Goal: Task Accomplishment & Management: Use online tool/utility

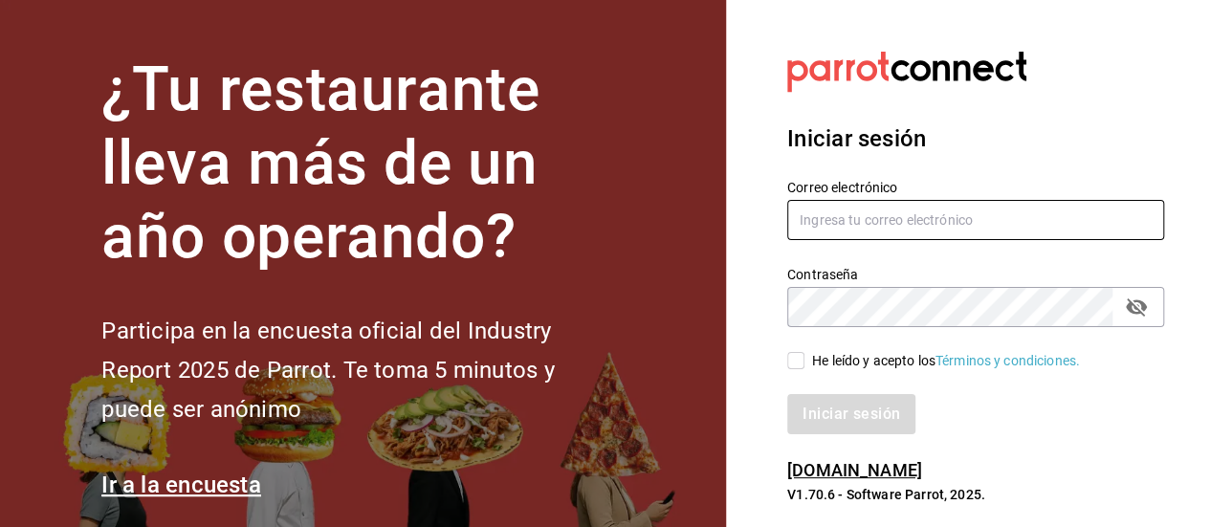
type input "[EMAIL_ADDRESS][DOMAIN_NAME]"
click at [801, 357] on input "He leído y acepto los Términos y condiciones." at bounding box center [795, 360] width 17 height 17
checkbox input "true"
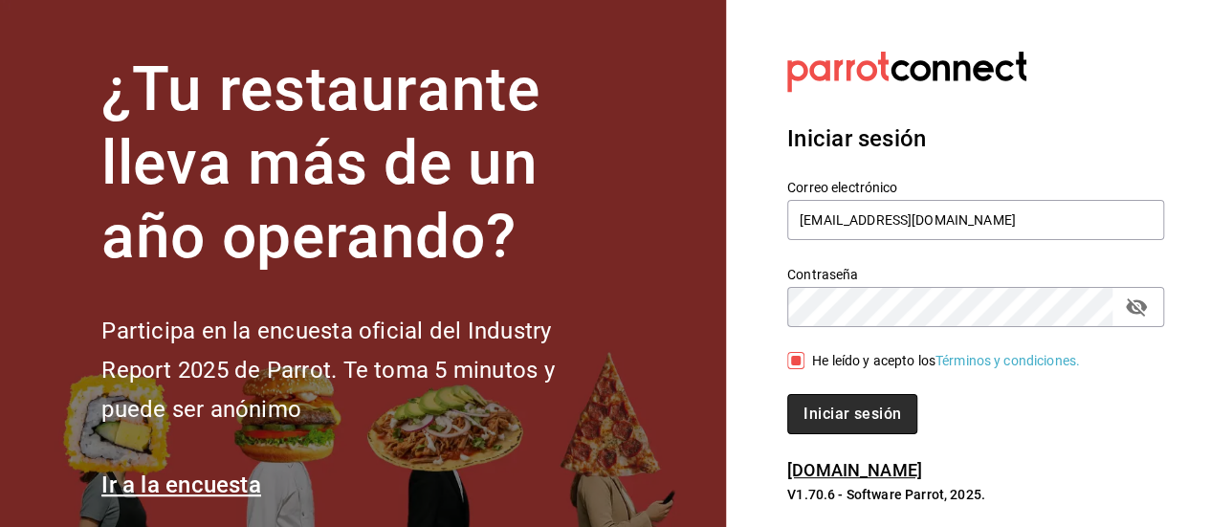
click at [815, 404] on button "Iniciar sesión" at bounding box center [852, 414] width 130 height 40
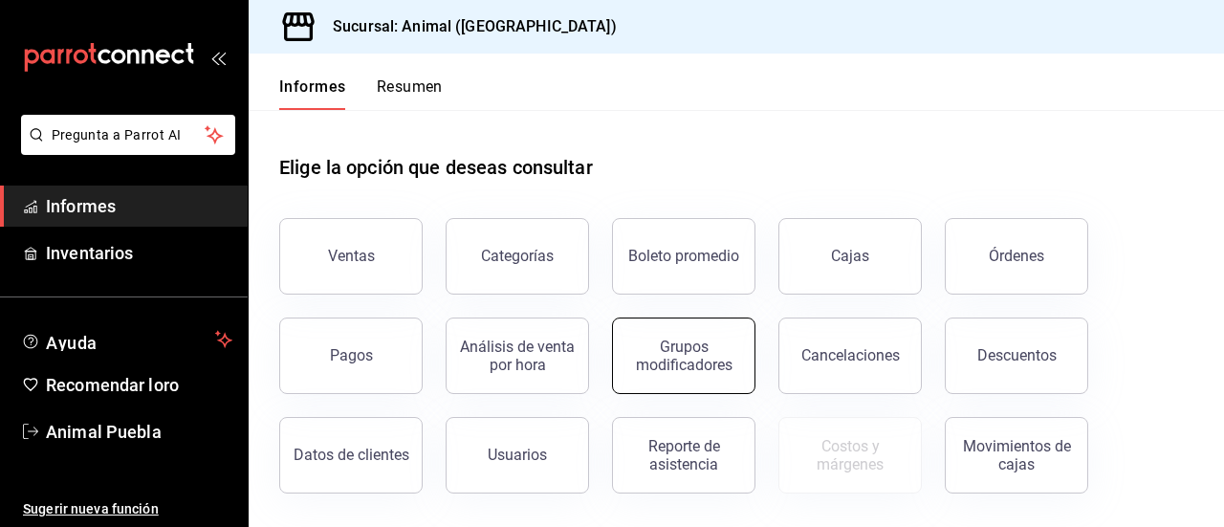
click at [718, 349] on div "Grupos modificadores" at bounding box center [683, 356] width 119 height 36
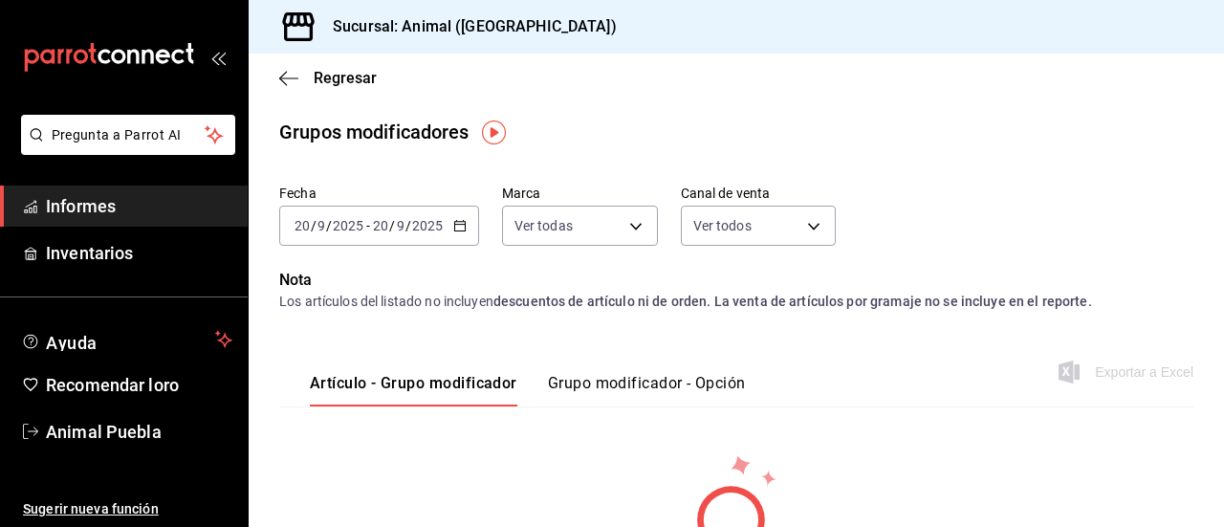
click at [455, 232] on div "[DATE] [DATE] - [DATE] [DATE]" at bounding box center [379, 226] width 200 height 40
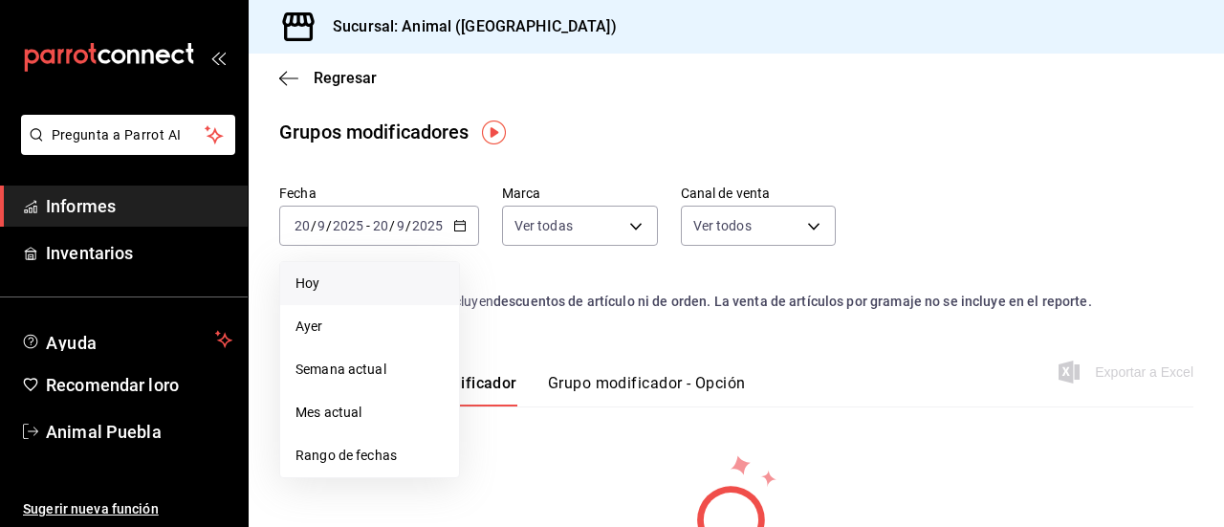
click at [332, 286] on span "Hoy" at bounding box center [369, 283] width 148 height 20
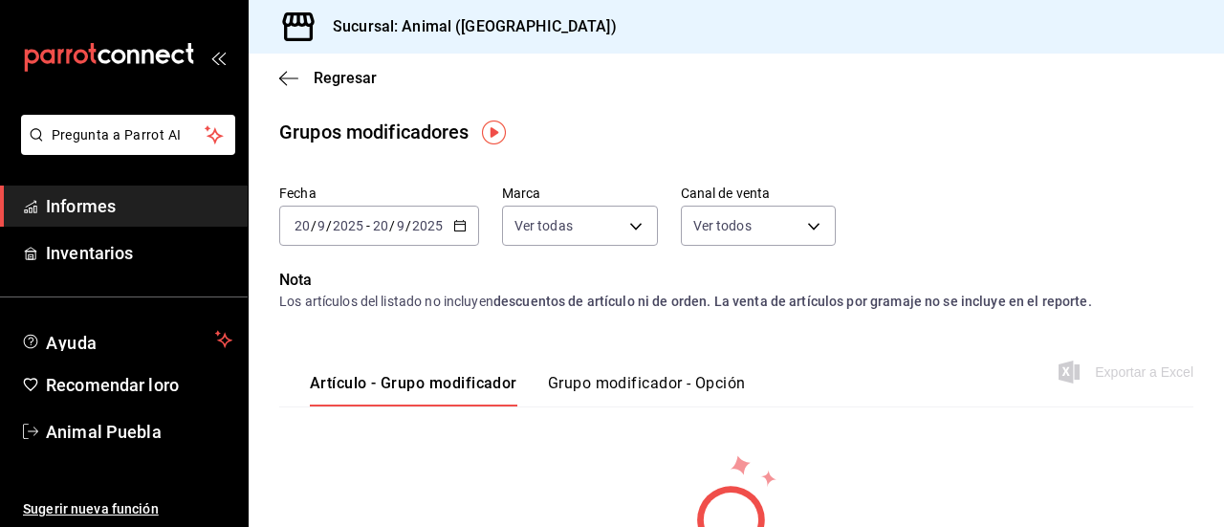
click at [463, 227] on icon "button" at bounding box center [459, 225] width 13 height 13
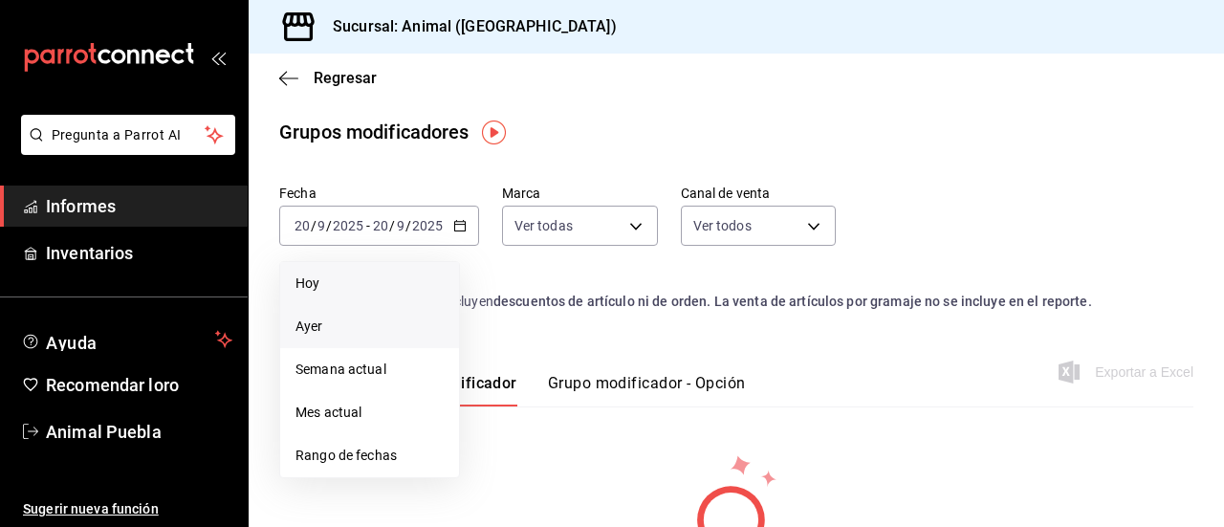
click at [293, 338] on li "Ayer" at bounding box center [369, 326] width 179 height 43
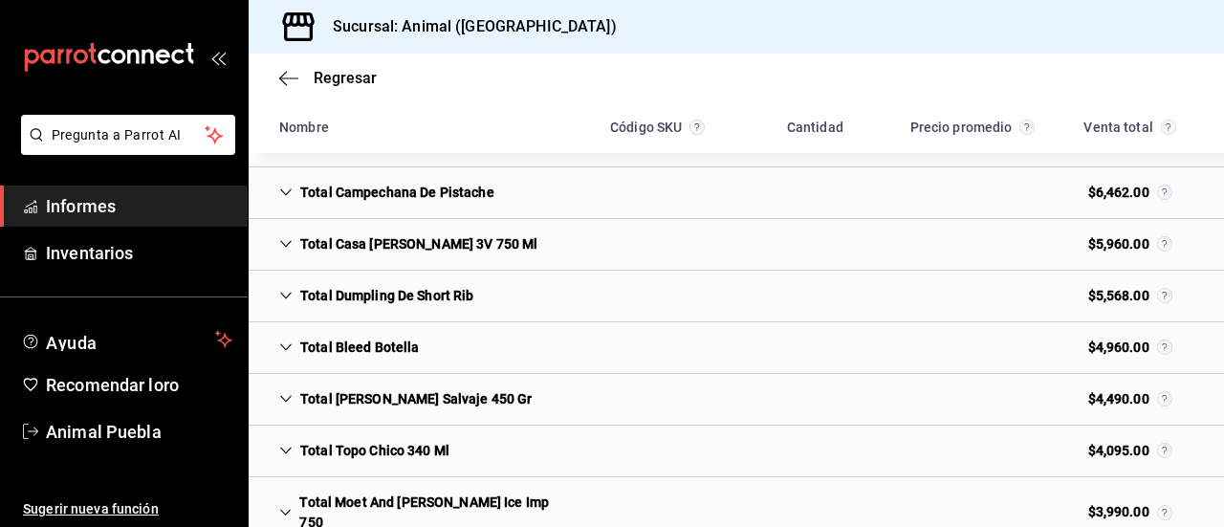
scroll to position [432, 0]
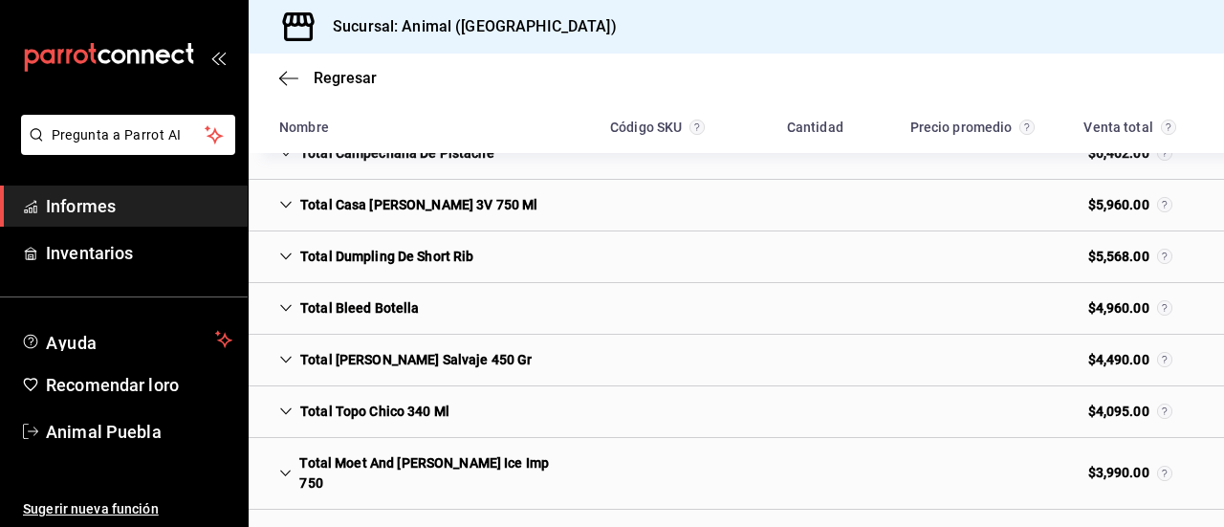
click at [281, 255] on icon "Cell" at bounding box center [285, 256] width 13 height 13
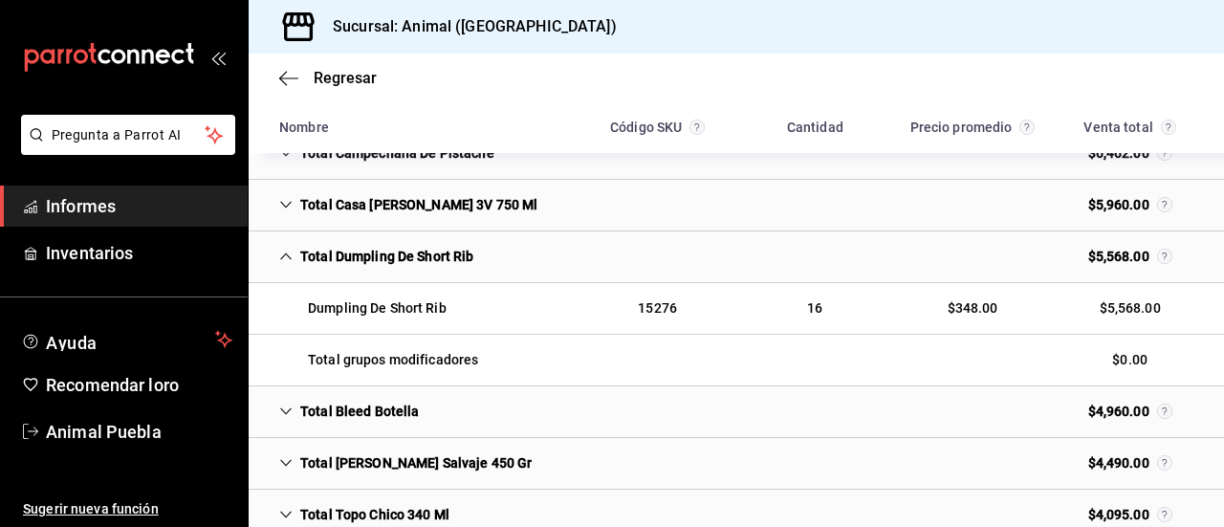
click at [281, 255] on icon "Cell" at bounding box center [285, 256] width 13 height 13
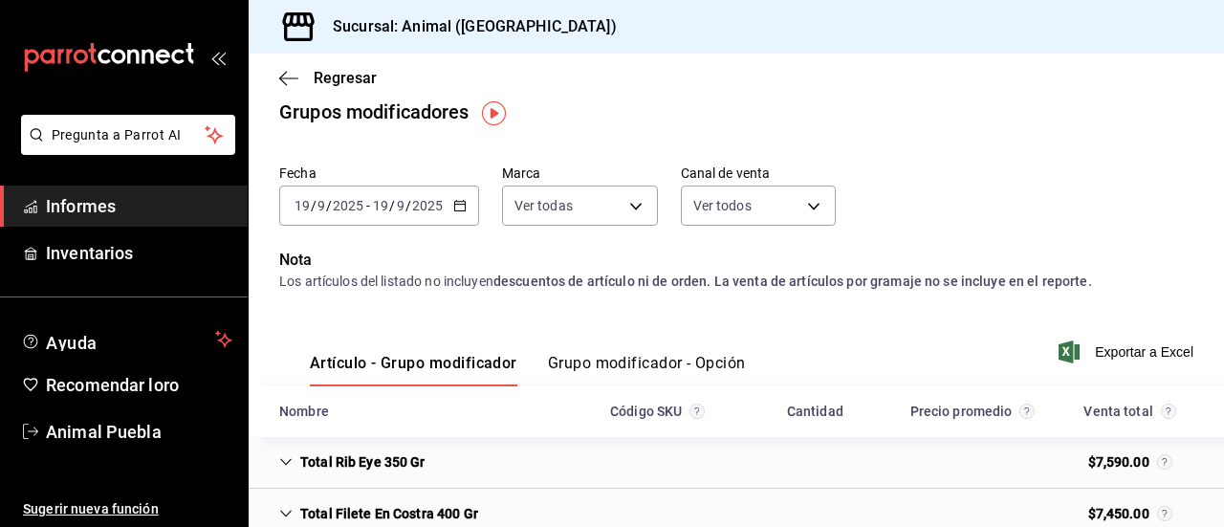
scroll to position [18, 0]
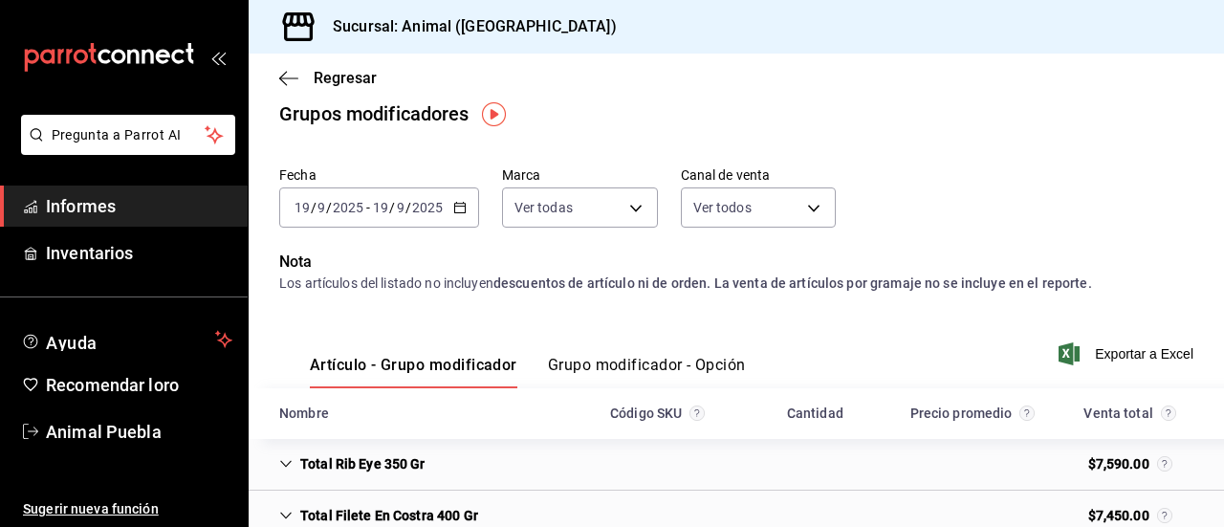
click at [122, 208] on span "Informes" at bounding box center [139, 206] width 186 height 26
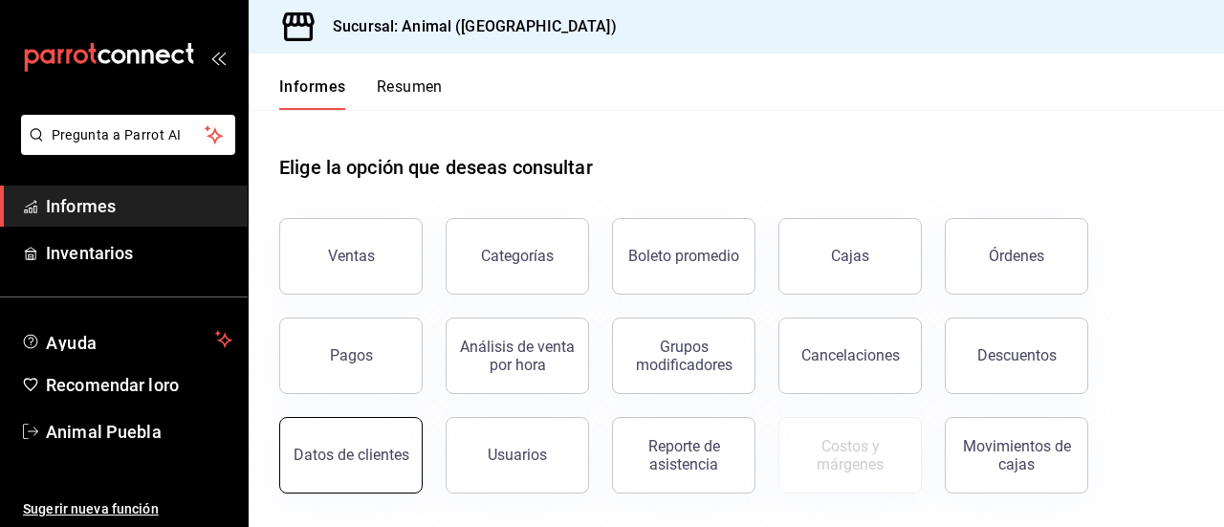
click at [402, 447] on font "Datos de clientes" at bounding box center [352, 455] width 116 height 18
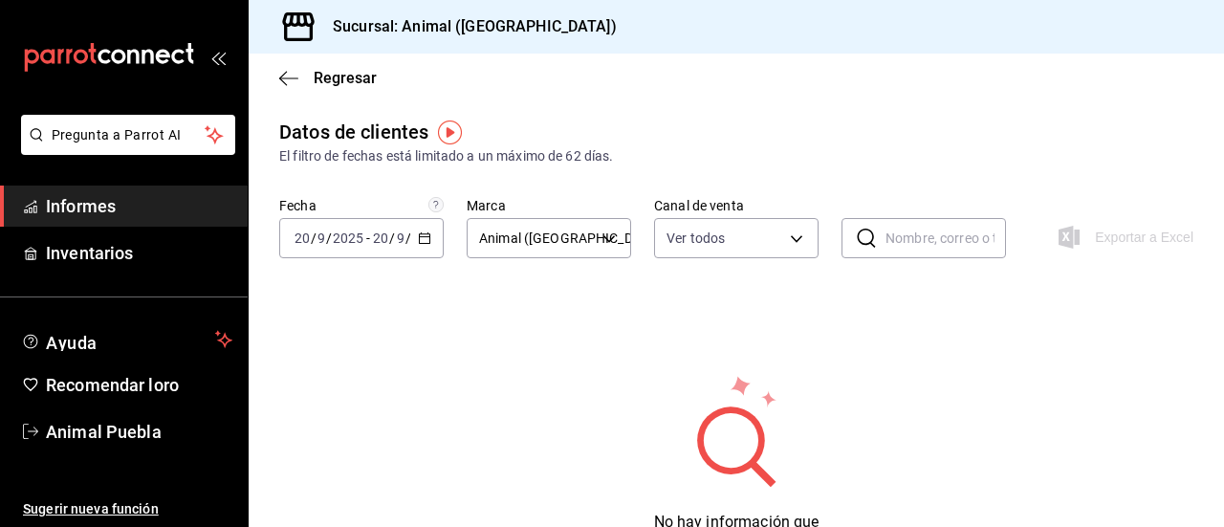
click at [123, 199] on span "Informes" at bounding box center [139, 206] width 186 height 26
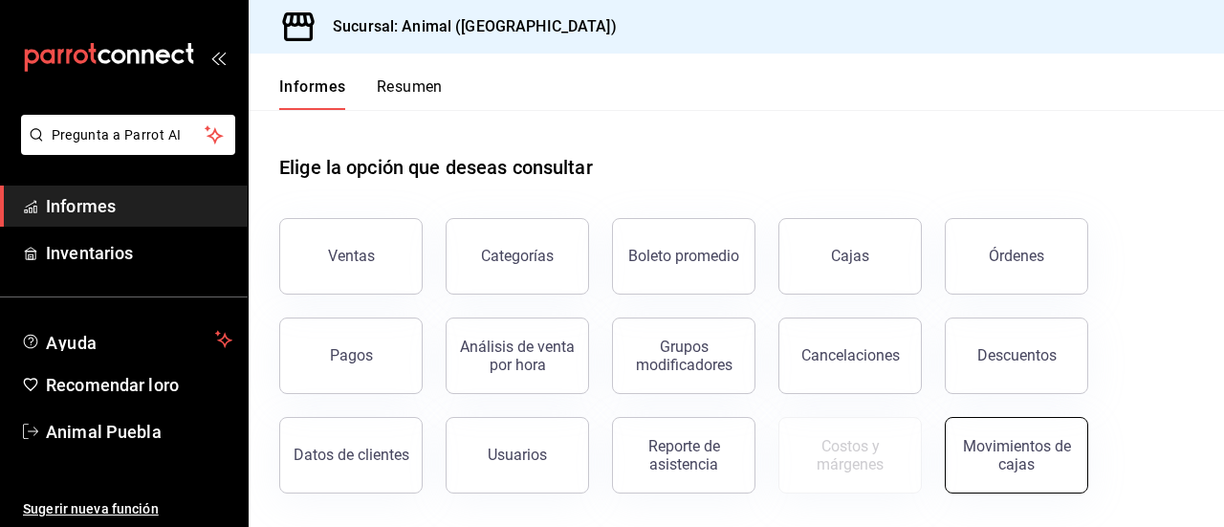
click at [982, 447] on font "Movimientos de cajas" at bounding box center [1017, 455] width 108 height 36
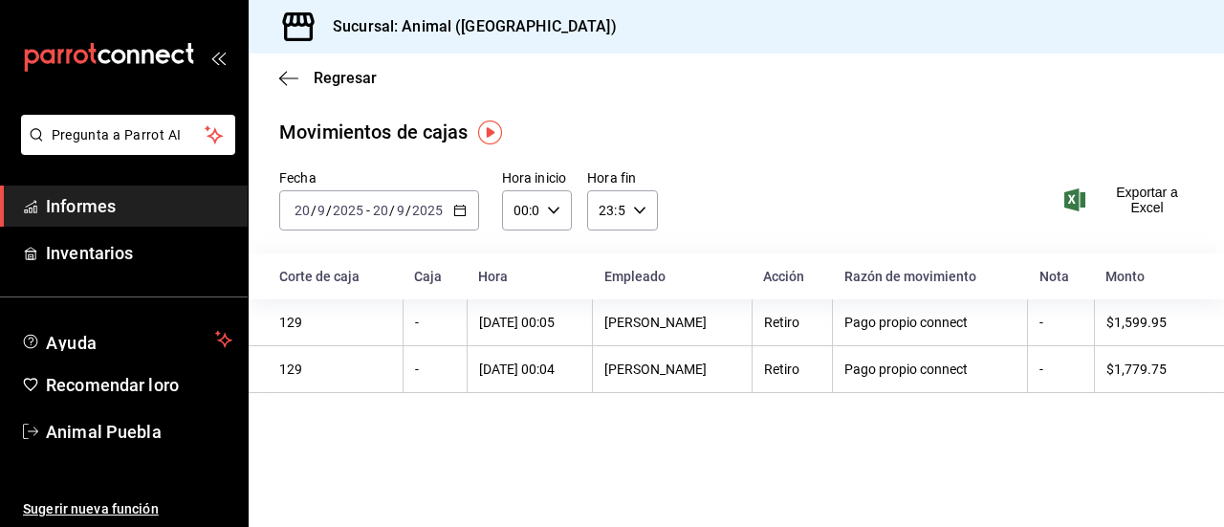
click at [140, 208] on span "Informes" at bounding box center [139, 206] width 186 height 26
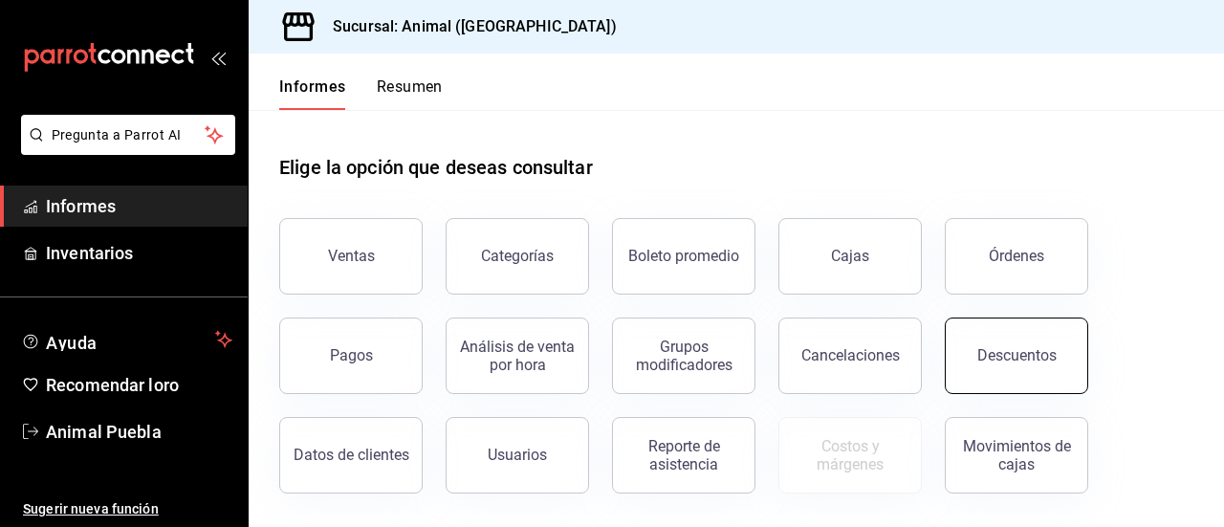
drag, startPoint x: 888, startPoint y: 360, endPoint x: 1023, endPoint y: 353, distance: 135.0
click at [1023, 353] on div "Ventas Categorías Boleto promedio Cajas Órdenes Pagos Análisis de venta por hor…" at bounding box center [724, 344] width 937 height 298
click at [1023, 353] on font "Descuentos" at bounding box center [1016, 355] width 79 height 18
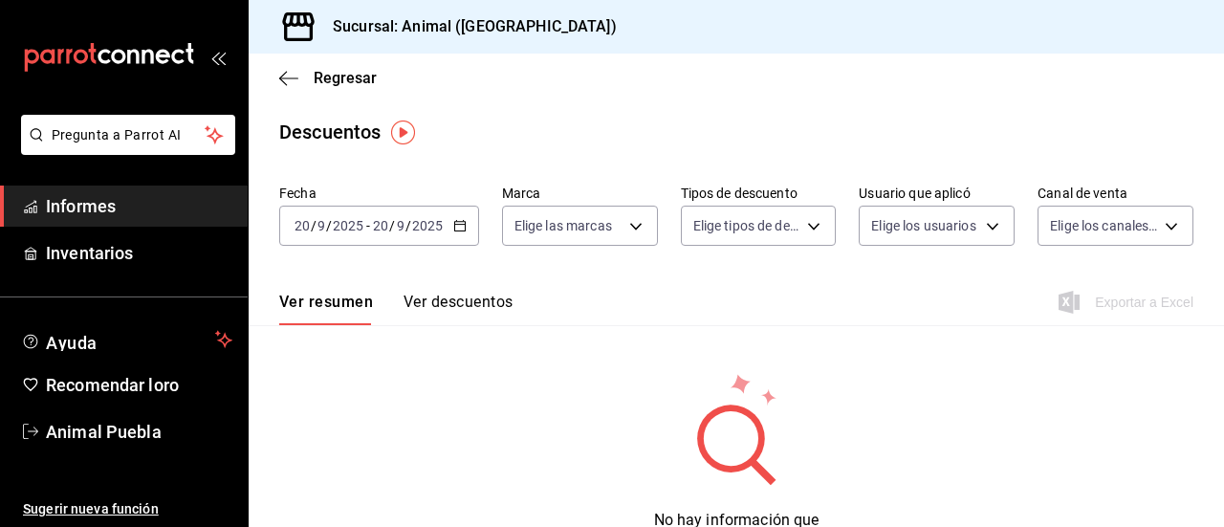
click at [455, 227] on icon "button" at bounding box center [459, 225] width 13 height 13
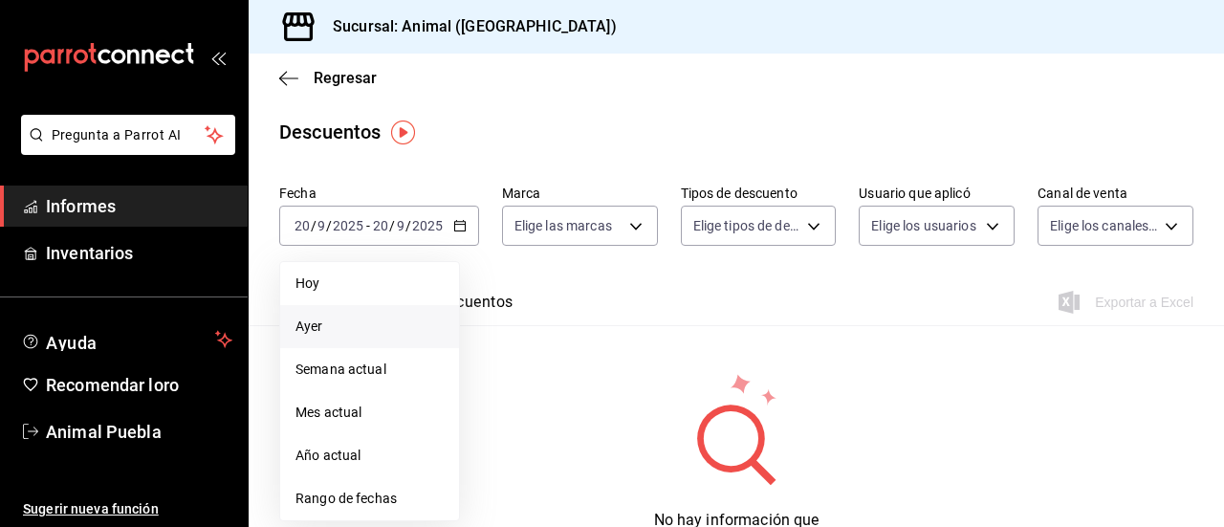
click at [306, 320] on font "Ayer" at bounding box center [309, 325] width 28 height 15
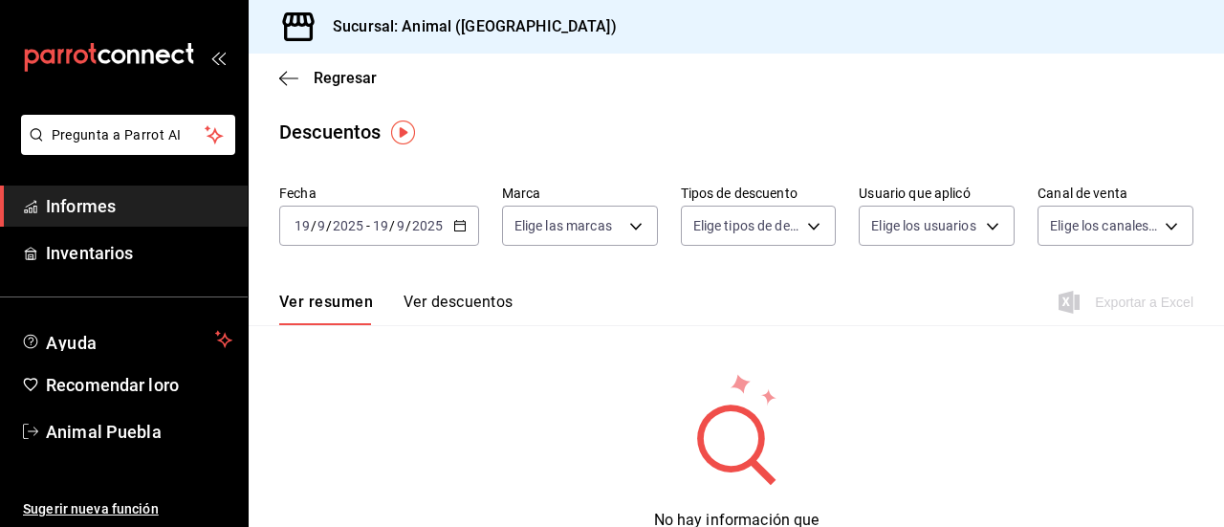
click at [462, 223] on icon "button" at bounding box center [459, 225] width 13 height 13
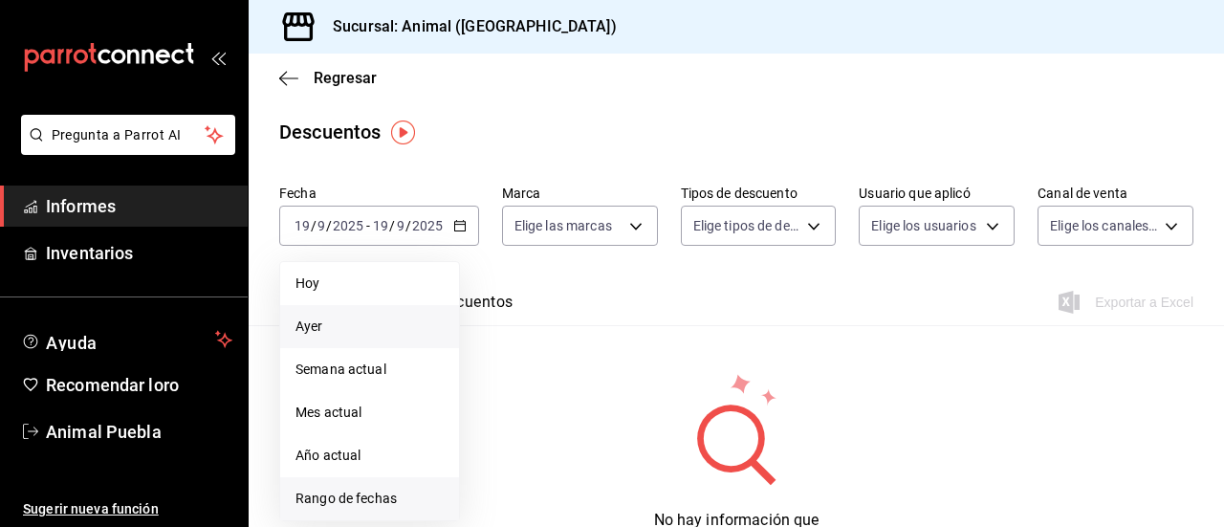
click at [311, 500] on font "Rango de fechas" at bounding box center [345, 498] width 101 height 15
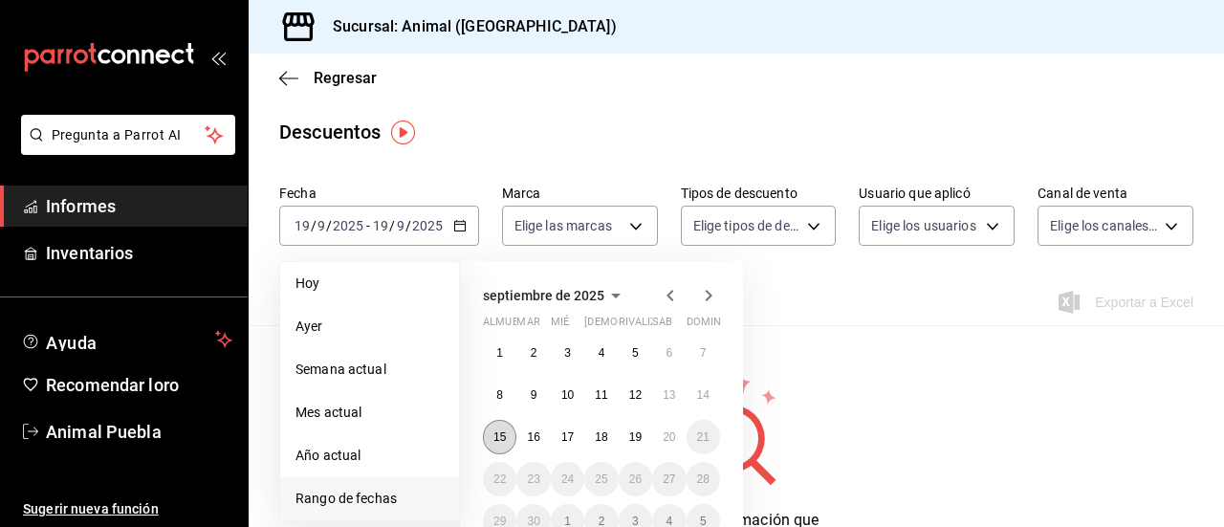
click at [503, 431] on font "15" at bounding box center [499, 436] width 12 height 13
click at [653, 433] on button "20" at bounding box center [668, 437] width 33 height 34
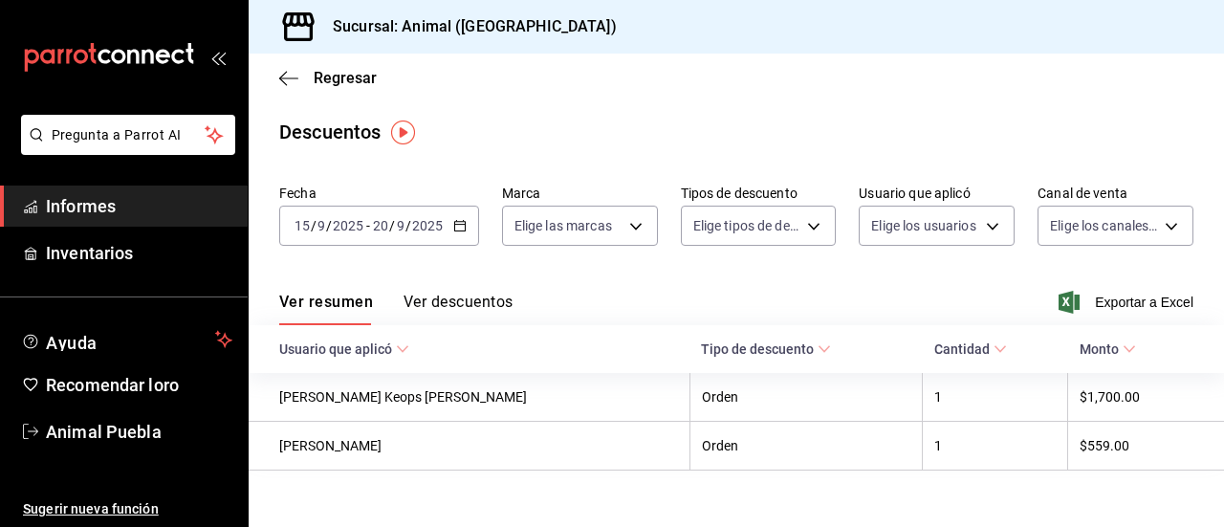
click at [460, 229] on icon "button" at bounding box center [459, 225] width 13 height 13
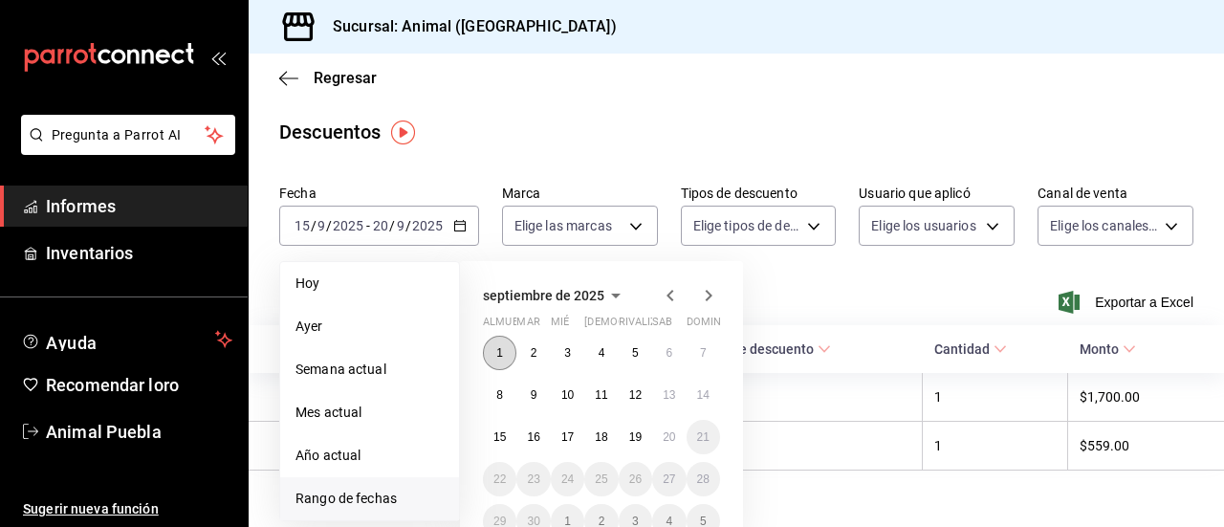
click at [493, 349] on button "1" at bounding box center [499, 353] width 33 height 34
click at [644, 437] on button "19" at bounding box center [635, 437] width 33 height 34
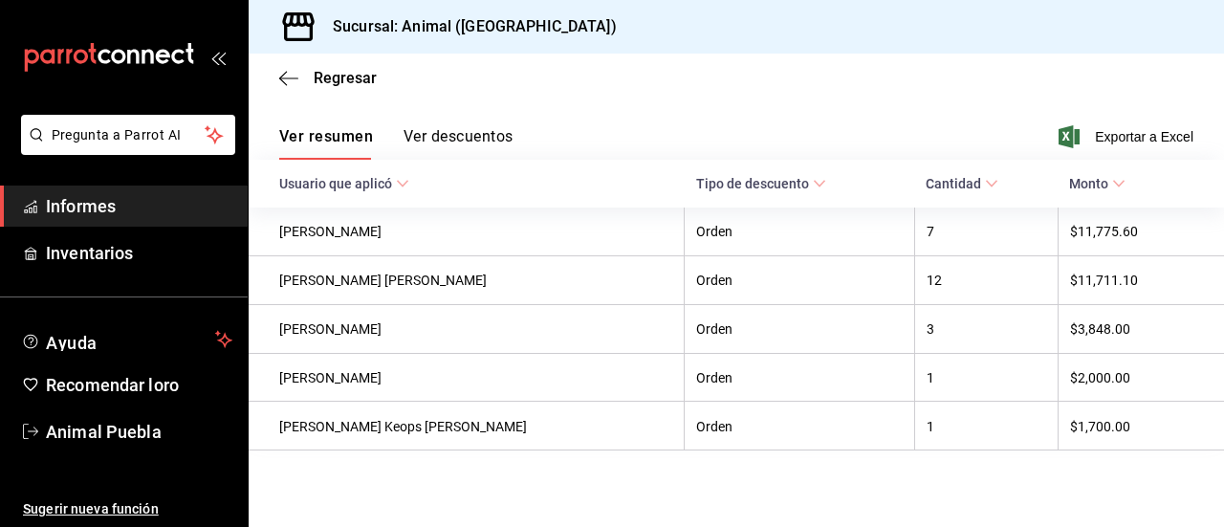
scroll to position [168, 0]
click at [61, 202] on font "Informes" at bounding box center [81, 206] width 70 height 20
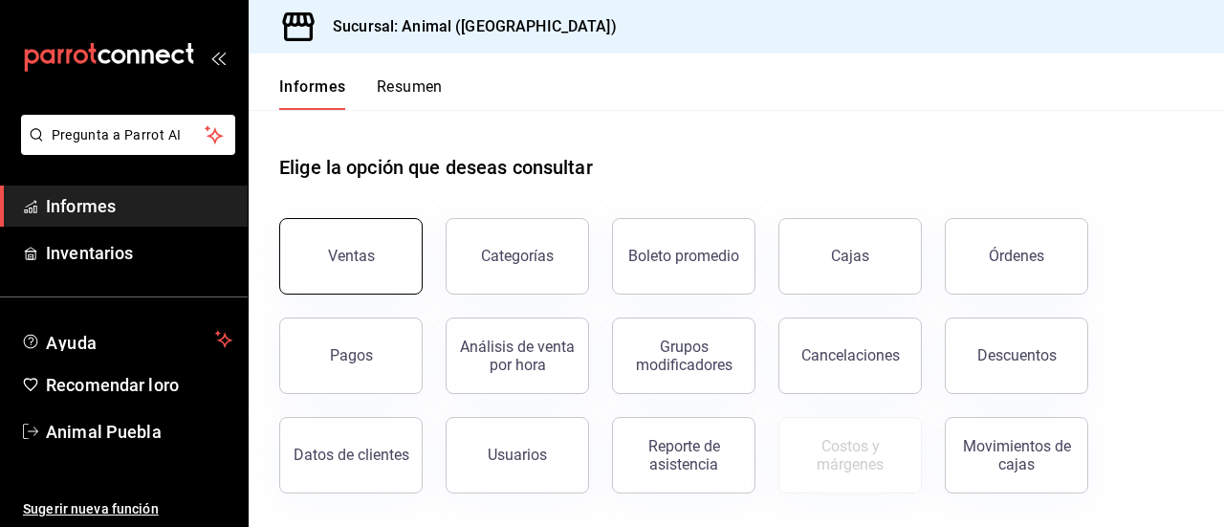
click at [344, 253] on font "Ventas" at bounding box center [351, 256] width 47 height 18
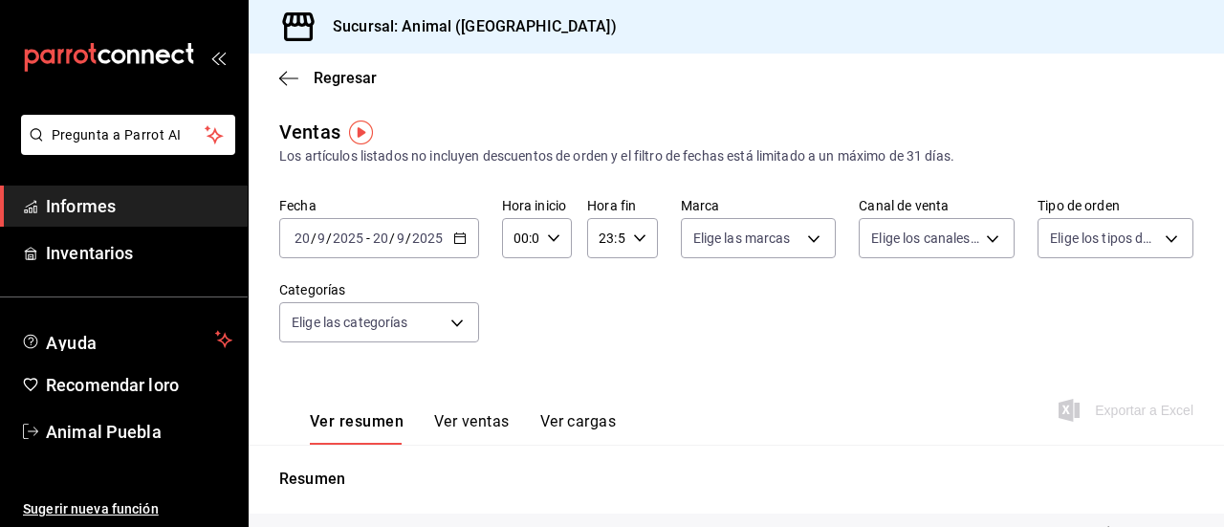
click at [459, 240] on icon "button" at bounding box center [459, 237] width 13 height 13
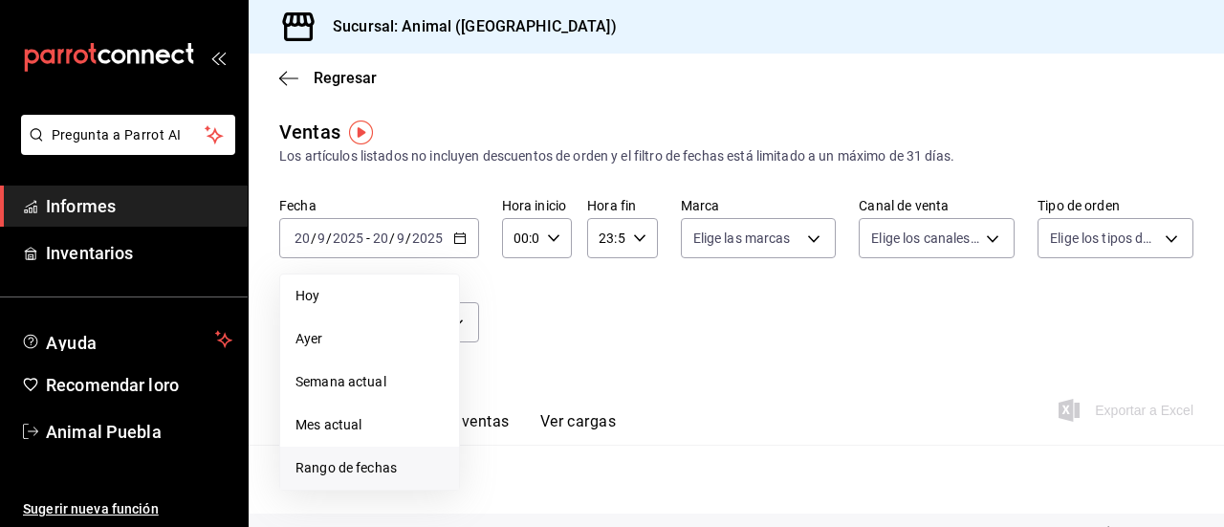
click at [311, 468] on font "Rango de fechas" at bounding box center [345, 467] width 101 height 15
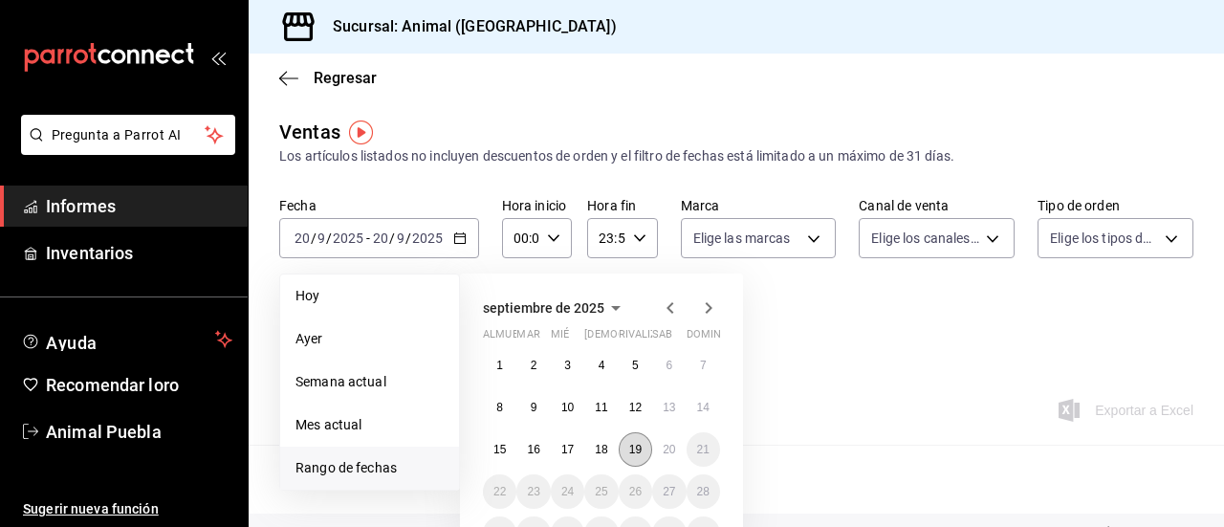
click at [641, 444] on font "19" at bounding box center [635, 449] width 12 height 13
click at [660, 445] on button "20" at bounding box center [668, 449] width 33 height 34
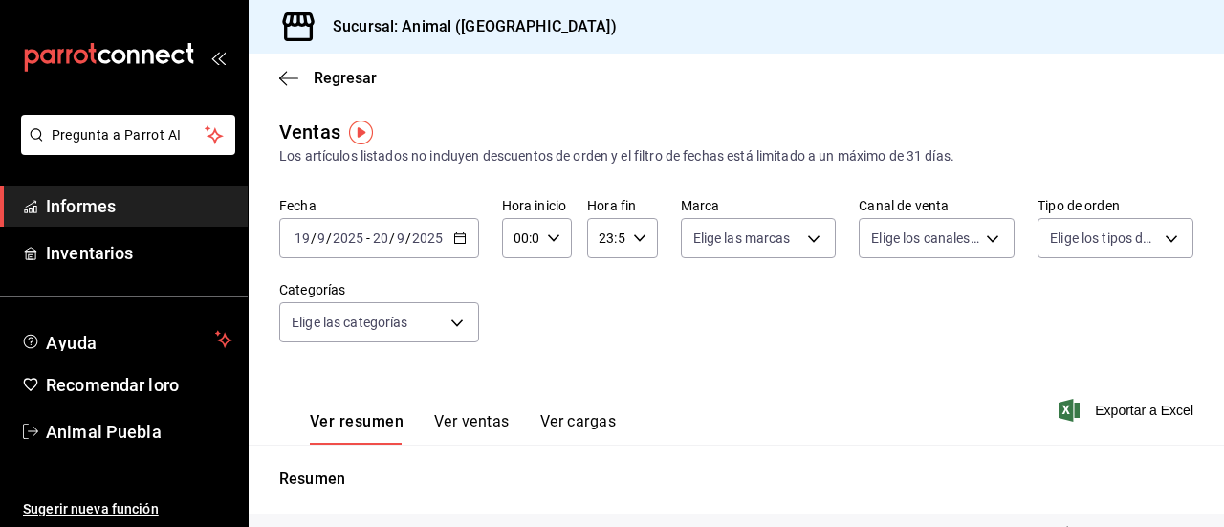
click at [547, 244] on icon "button" at bounding box center [553, 237] width 13 height 13
click at [520, 376] on font "02" at bounding box center [517, 378] width 15 height 15
click at [520, 396] on font "04" at bounding box center [517, 395] width 15 height 15
type input "04:00"
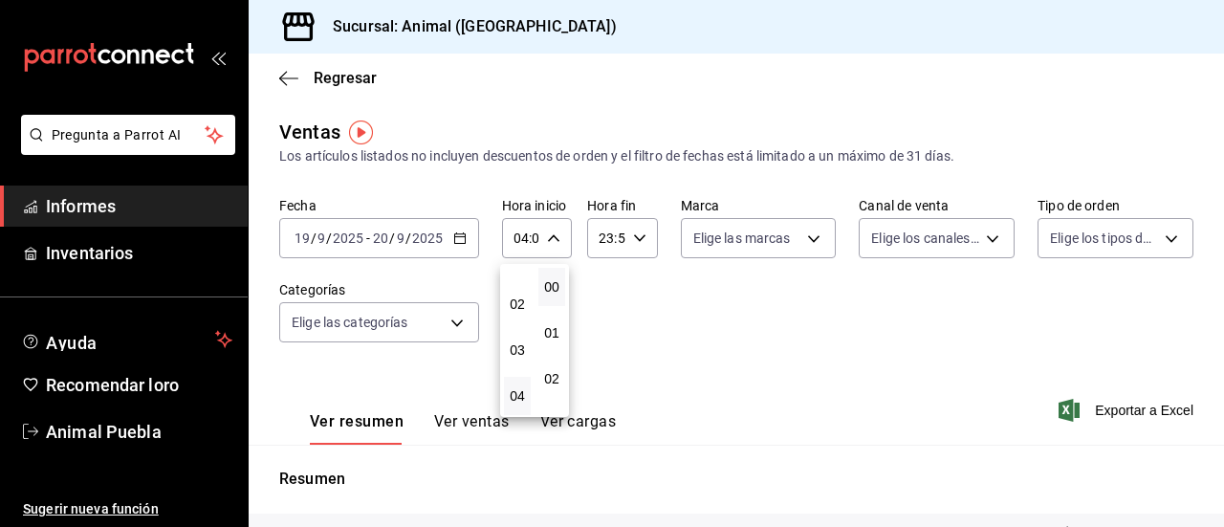
click at [732, 359] on div at bounding box center [612, 263] width 1224 height 527
click at [1095, 405] on font "Exportar a Excel" at bounding box center [1144, 410] width 98 height 15
click at [454, 238] on \(Stroke\) "button" at bounding box center [459, 238] width 11 height 11
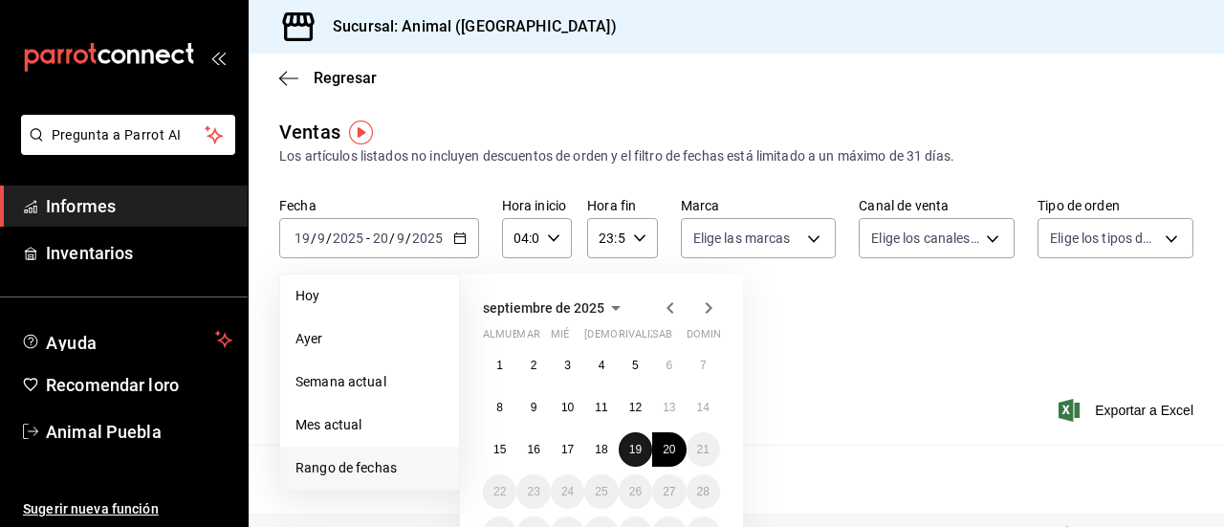
click at [633, 453] on font "19" at bounding box center [635, 449] width 12 height 13
click at [658, 453] on button "20" at bounding box center [668, 449] width 33 height 34
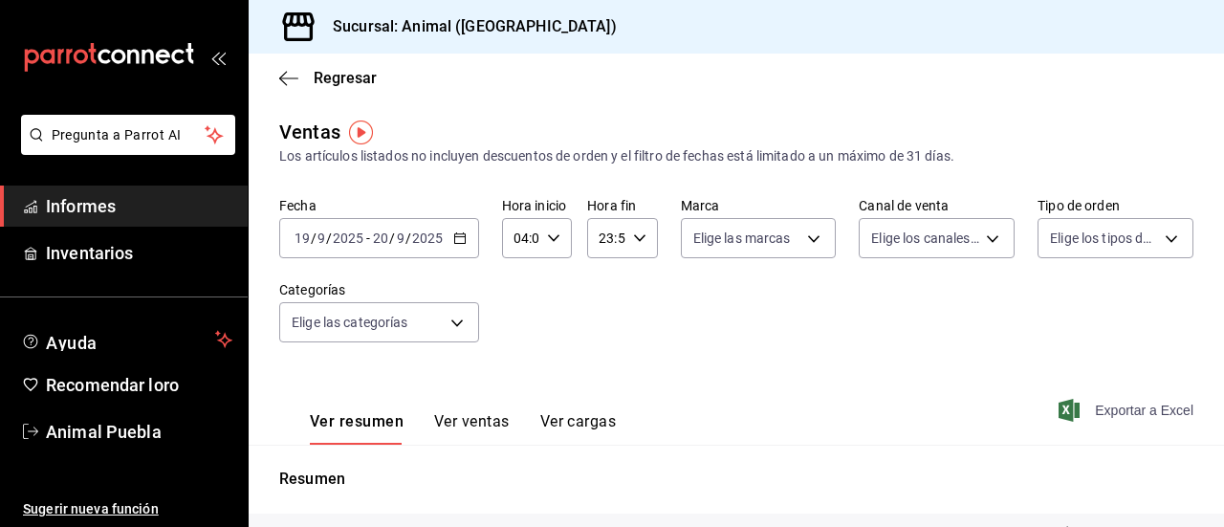
click at [1095, 407] on font "Exportar a Excel" at bounding box center [1144, 410] width 98 height 15
click at [631, 361] on div "Fecha [DATE] [DATE] - [DATE] [DATE] Hora inicio 04:00 Hora inicio Hora fin 23:5…" at bounding box center [736, 281] width 914 height 168
click at [151, 210] on span "Informes" at bounding box center [139, 206] width 186 height 26
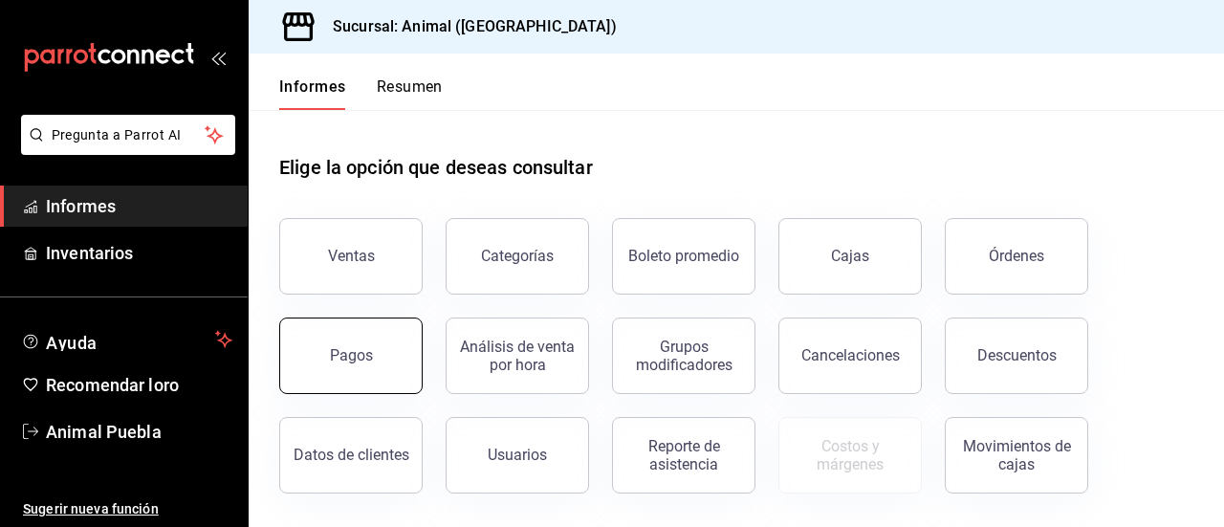
click at [349, 373] on button "Pagos" at bounding box center [350, 355] width 143 height 77
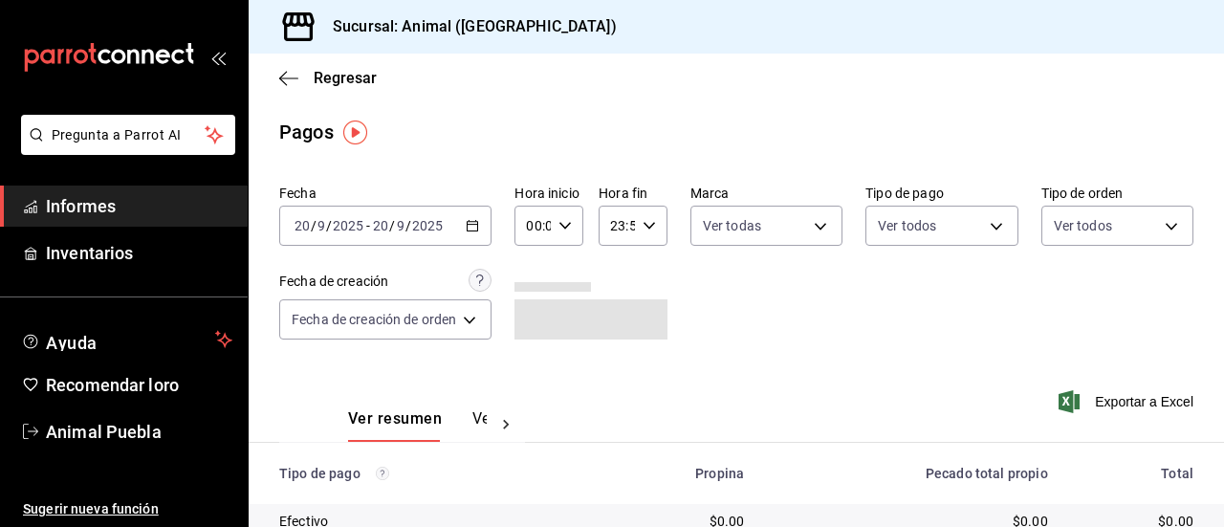
click at [476, 229] on icon "button" at bounding box center [472, 225] width 13 height 13
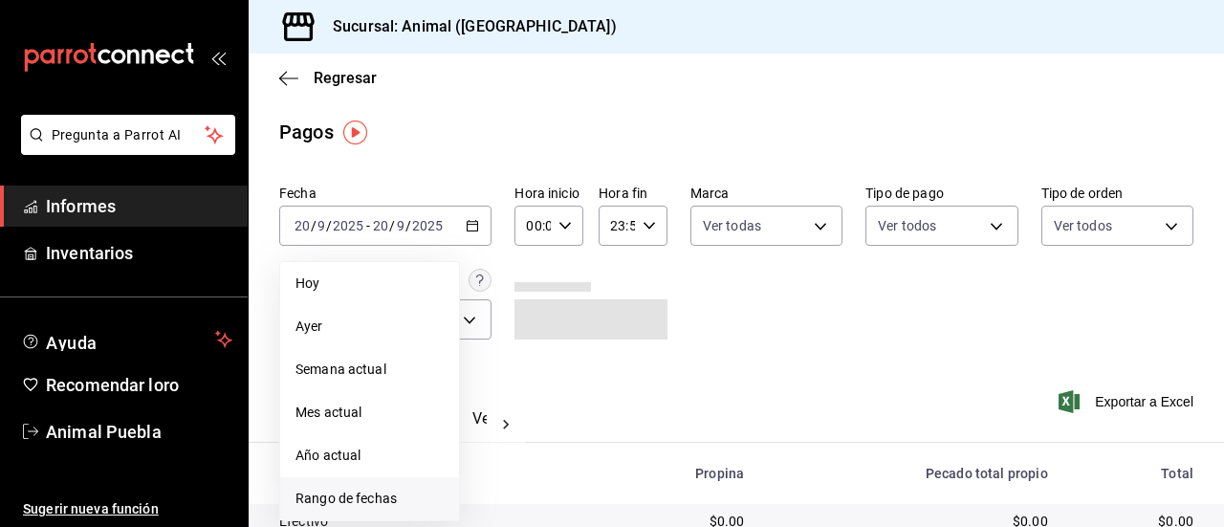
click at [321, 495] on font "Rango de fechas" at bounding box center [345, 498] width 101 height 15
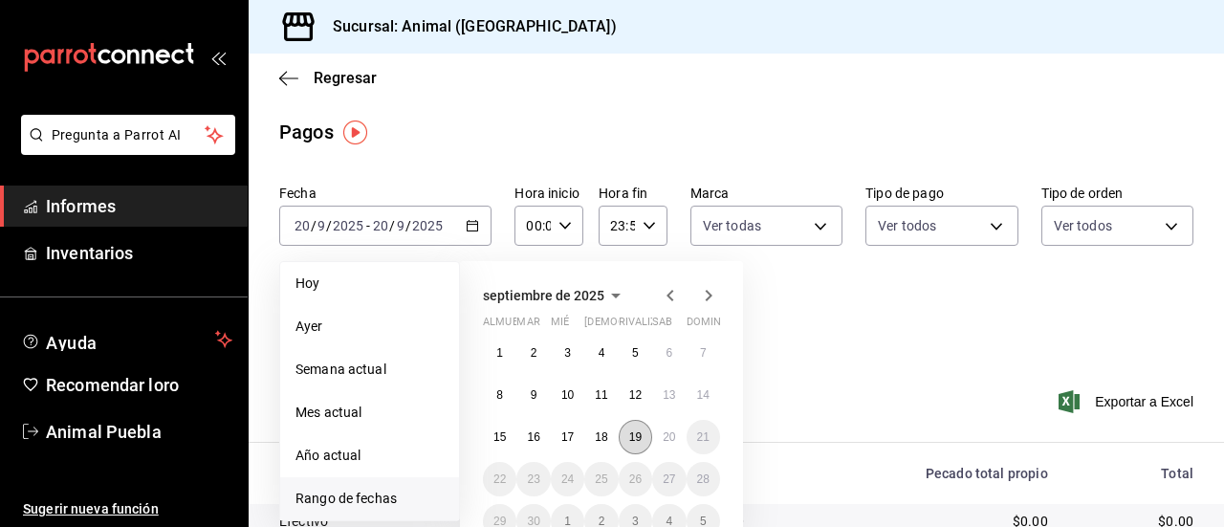
click at [637, 431] on font "19" at bounding box center [635, 436] width 12 height 13
click at [661, 431] on button "20" at bounding box center [668, 437] width 33 height 34
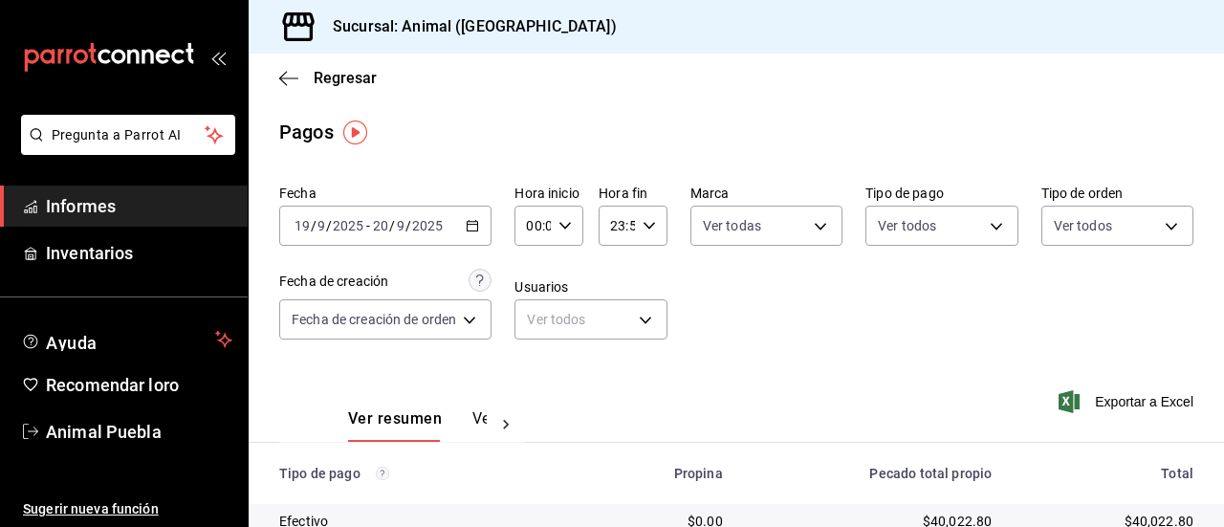
click at [560, 228] on icon "button" at bounding box center [564, 225] width 13 height 13
click at [530, 391] on font "04" at bounding box center [533, 390] width 15 height 15
type input "04:00"
click at [966, 368] on div at bounding box center [612, 263] width 1224 height 527
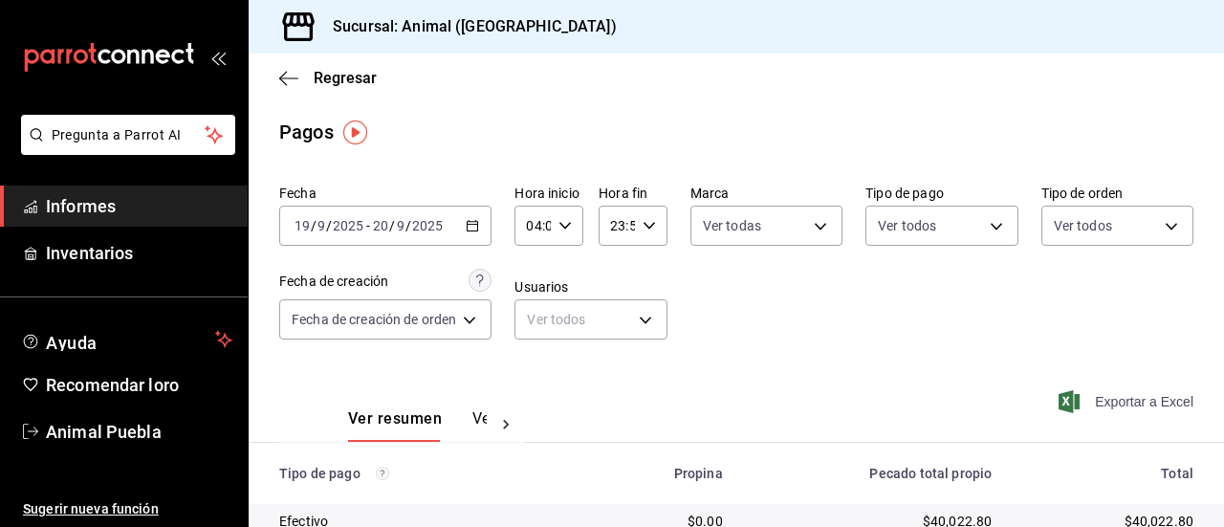
click at [1095, 395] on font "Exportar a Excel" at bounding box center [1144, 401] width 98 height 15
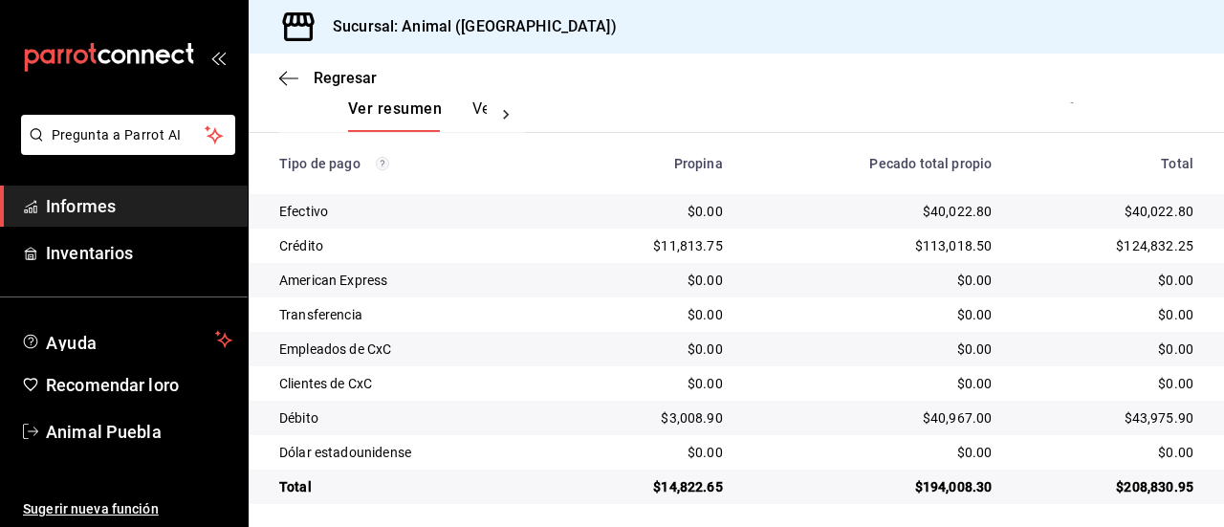
scroll to position [317, 0]
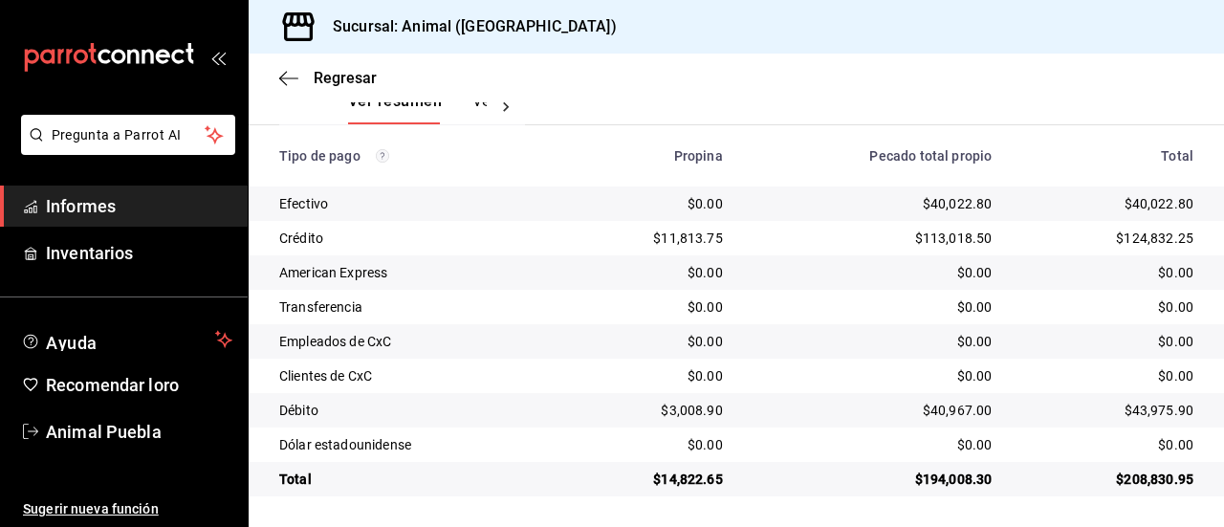
drag, startPoint x: 163, startPoint y: 193, endPoint x: 228, endPoint y: 196, distance: 65.1
click at [163, 193] on span "Informes" at bounding box center [139, 206] width 186 height 26
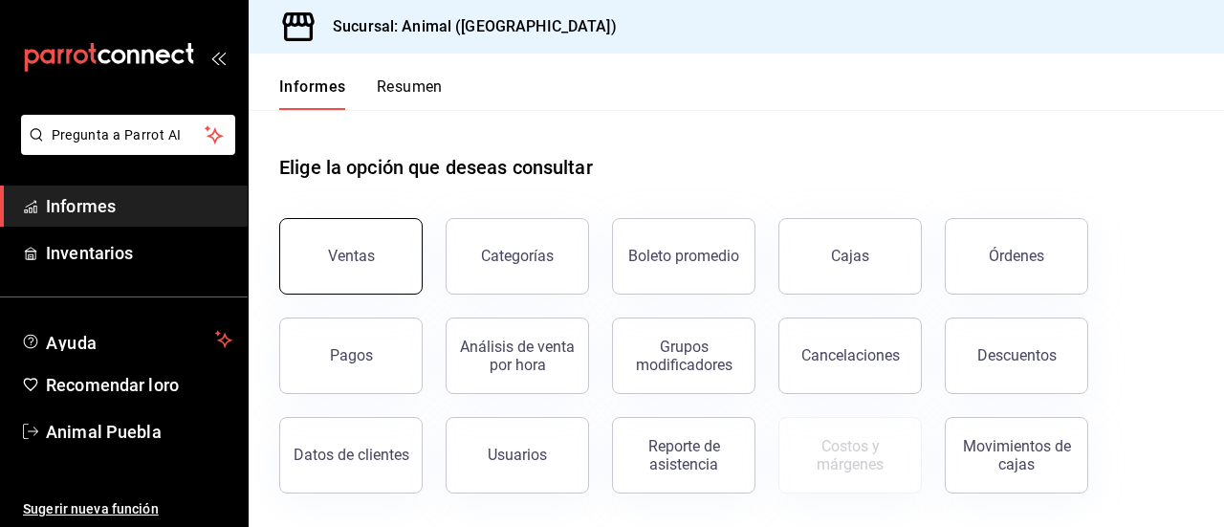
click at [354, 253] on font "Ventas" at bounding box center [351, 256] width 47 height 18
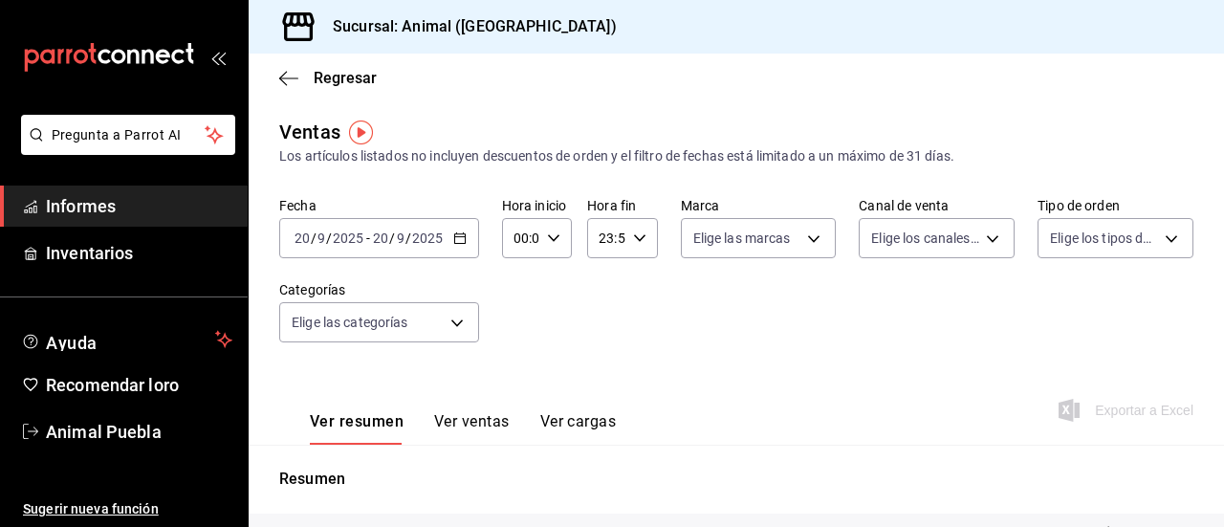
click at [456, 240] on icon "button" at bounding box center [459, 237] width 13 height 13
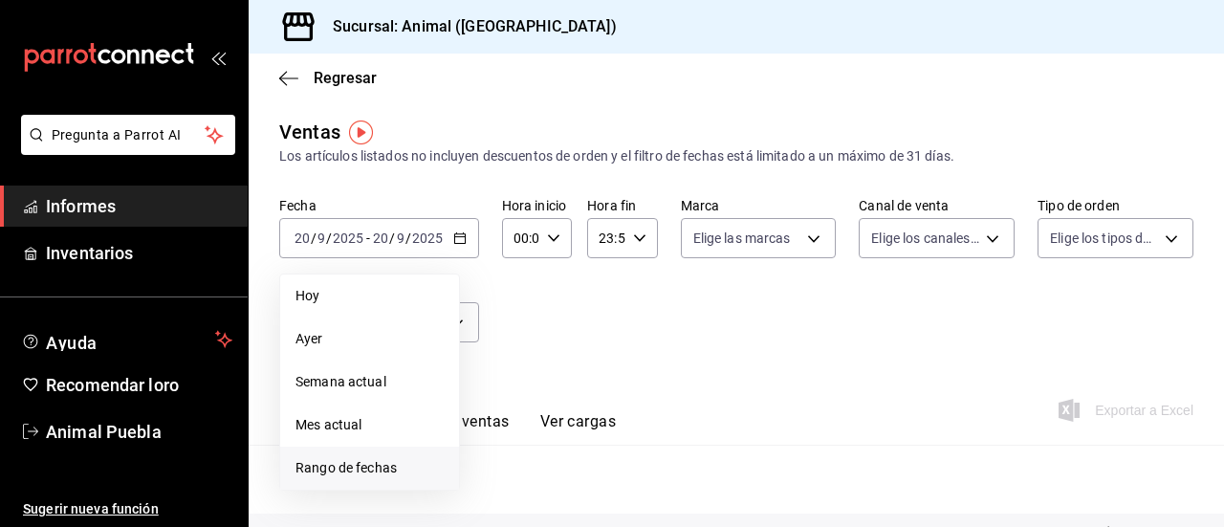
click at [332, 470] on font "Rango de fechas" at bounding box center [345, 467] width 101 height 15
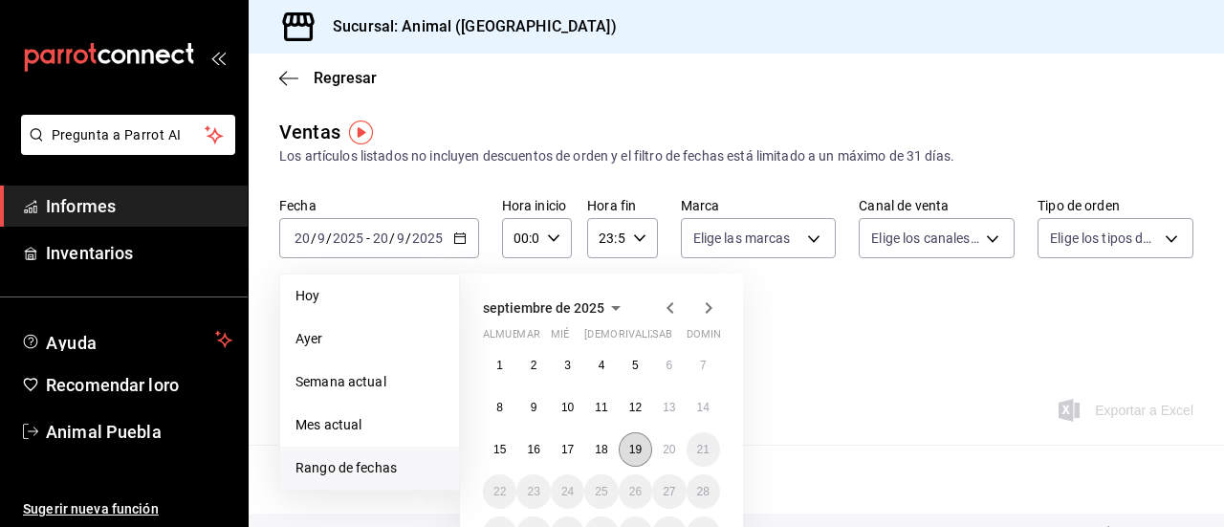
click at [646, 456] on button "19" at bounding box center [635, 449] width 33 height 34
click at [673, 454] on font "20" at bounding box center [669, 449] width 12 height 13
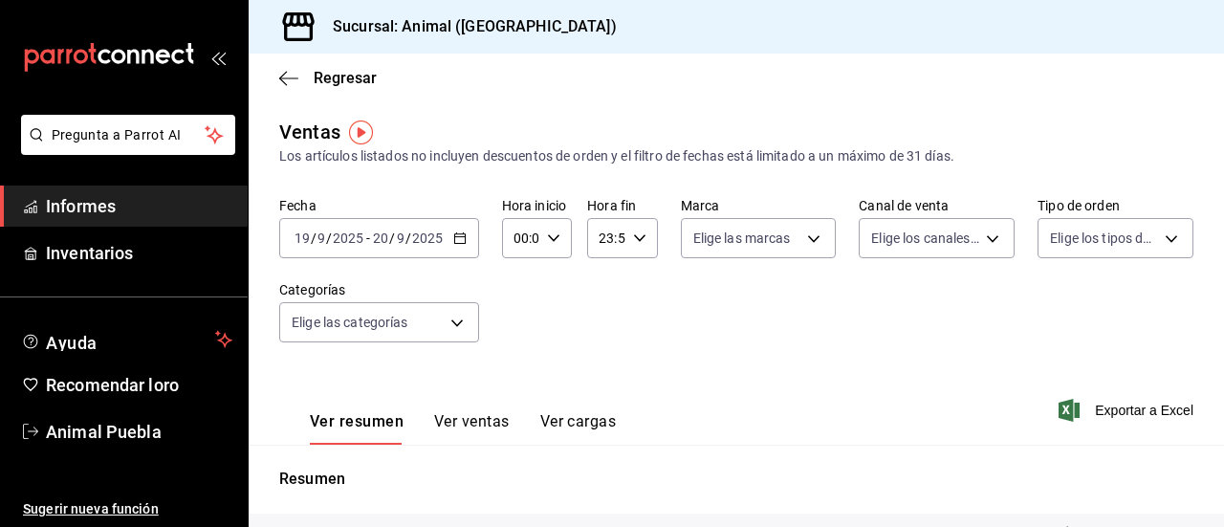
click at [549, 243] on icon "button" at bounding box center [553, 237] width 13 height 13
click at [514, 399] on font "04" at bounding box center [517, 400] width 15 height 15
type input "04:00"
click at [1132, 409] on div at bounding box center [612, 263] width 1224 height 527
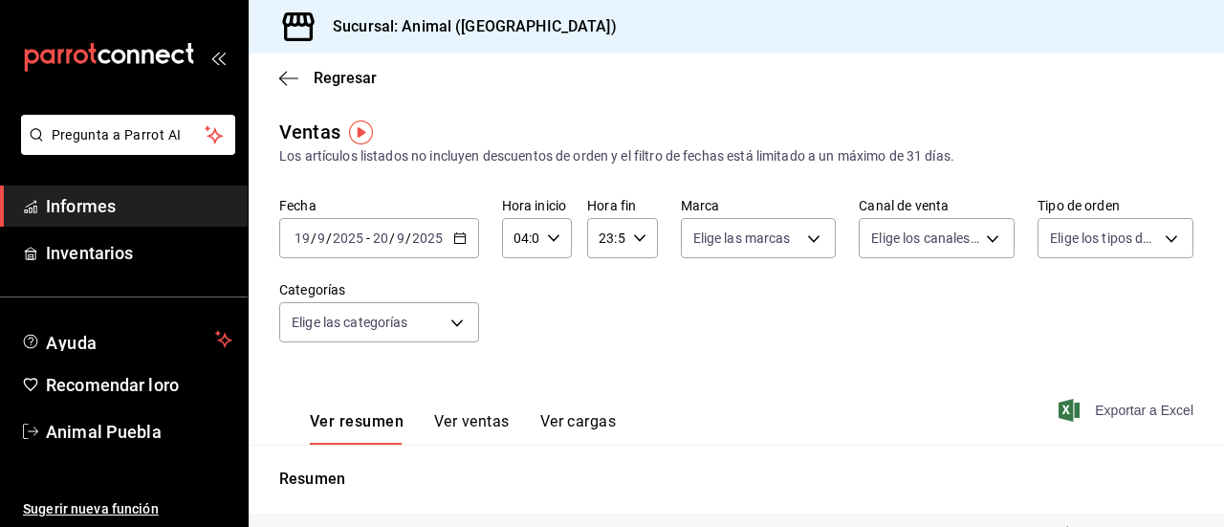
click at [1129, 409] on font "Exportar a Excel" at bounding box center [1144, 410] width 98 height 15
